Goal: Task Accomplishment & Management: Manage account settings

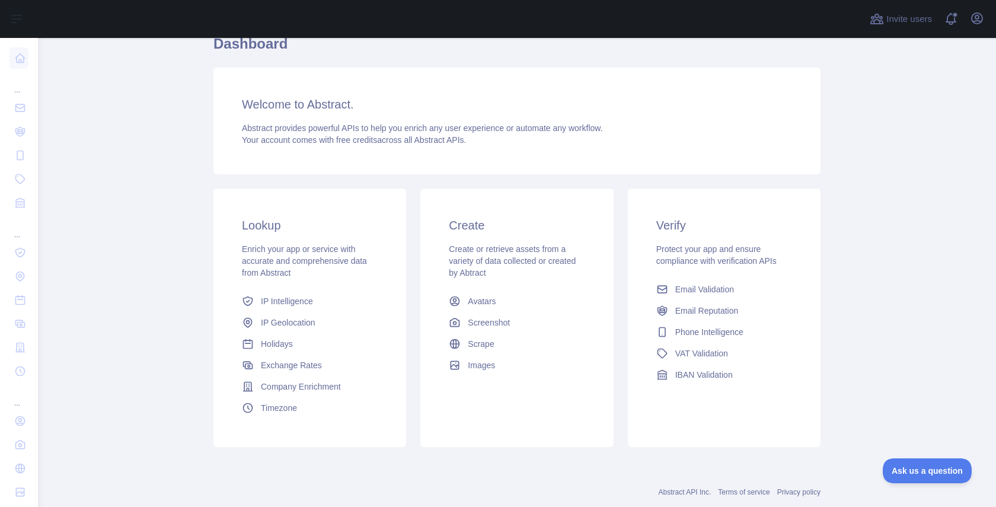
scroll to position [138, 0]
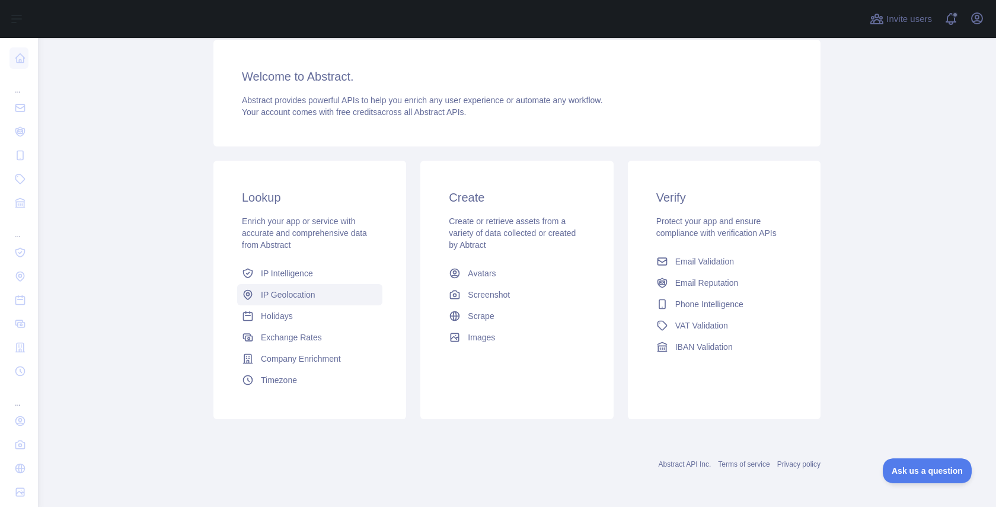
click at [285, 287] on link "IP Geolocation" at bounding box center [309, 294] width 145 height 21
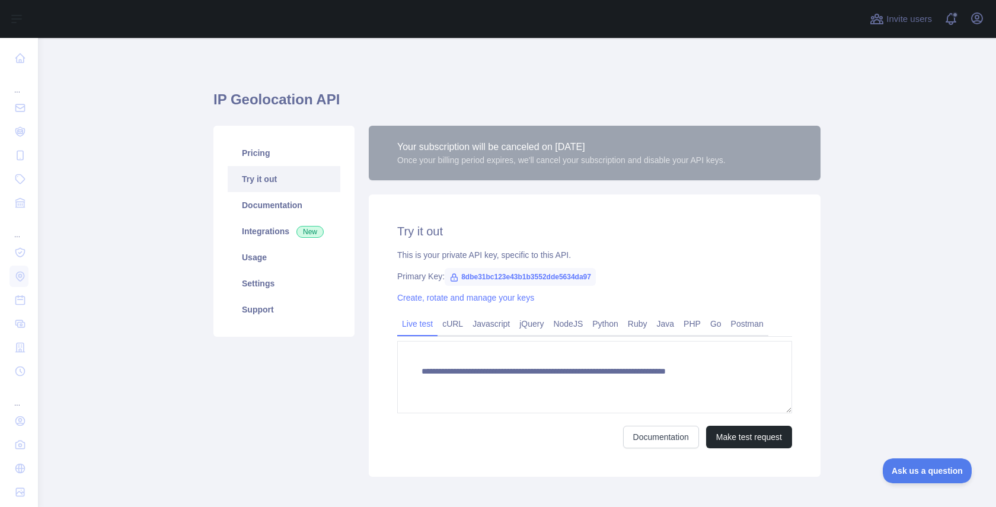
type textarea "**********"
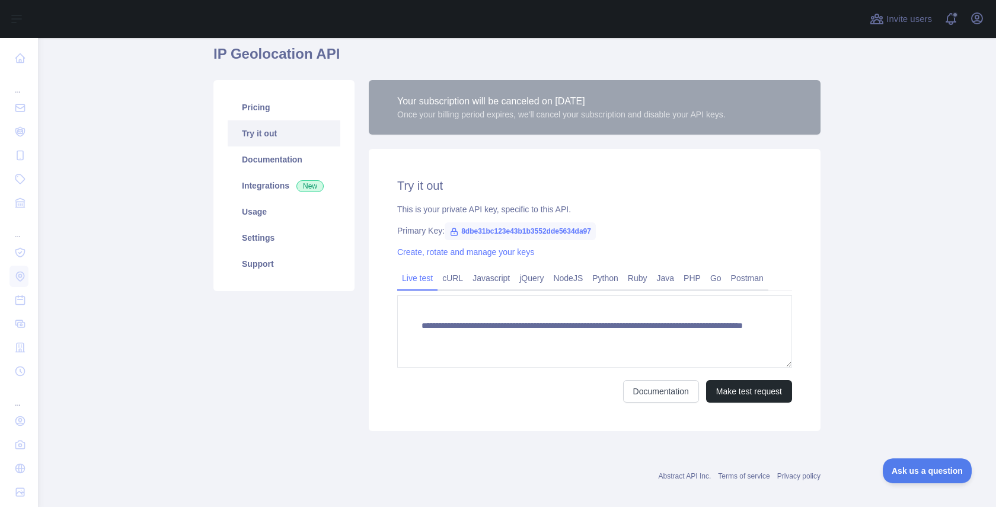
scroll to position [112, 0]
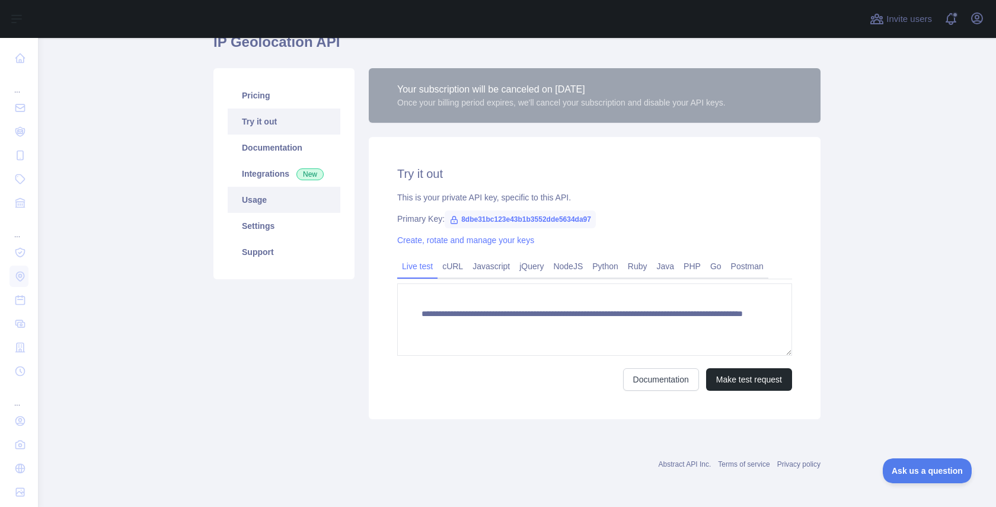
click at [247, 202] on link "Usage" at bounding box center [284, 200] width 113 height 26
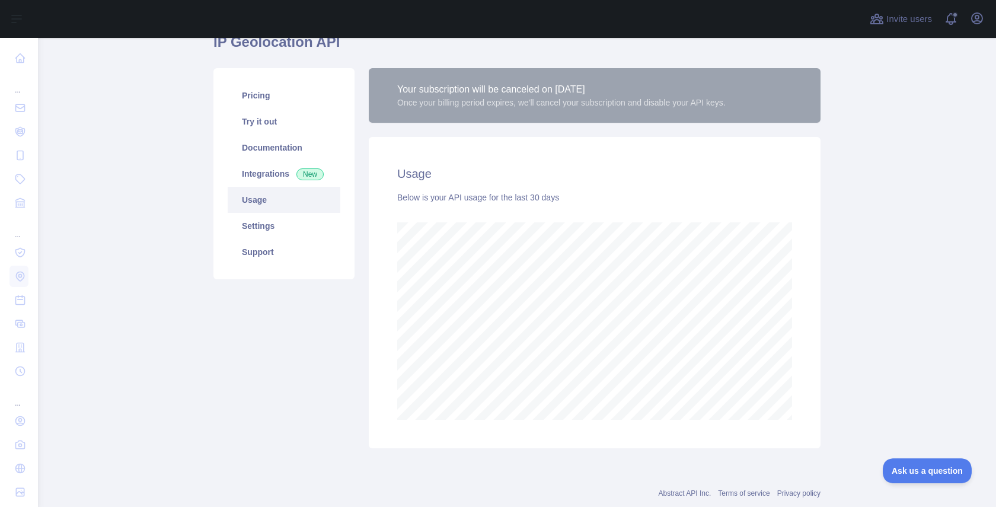
scroll to position [469, 958]
click at [271, 221] on link "Settings" at bounding box center [284, 226] width 113 height 26
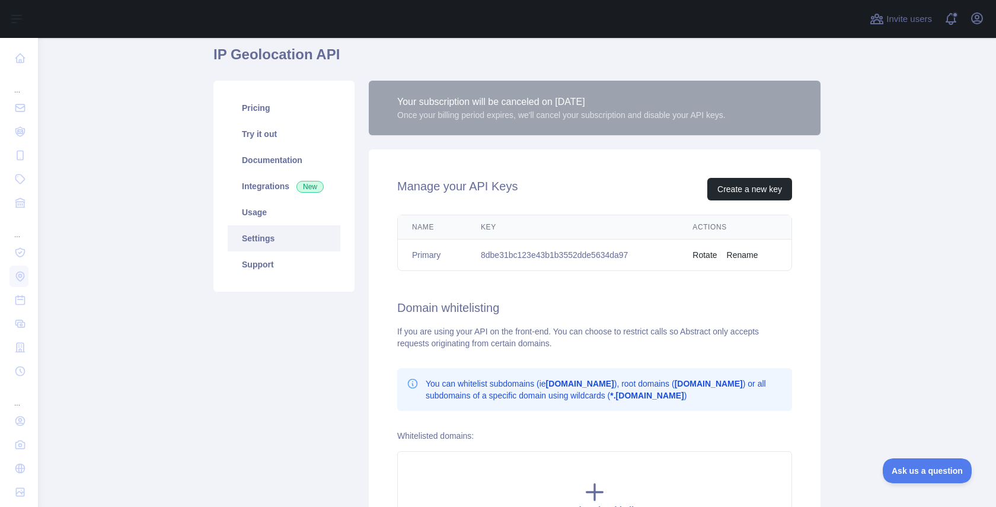
scroll to position [98, 0]
